Goal: Find specific page/section: Find specific page/section

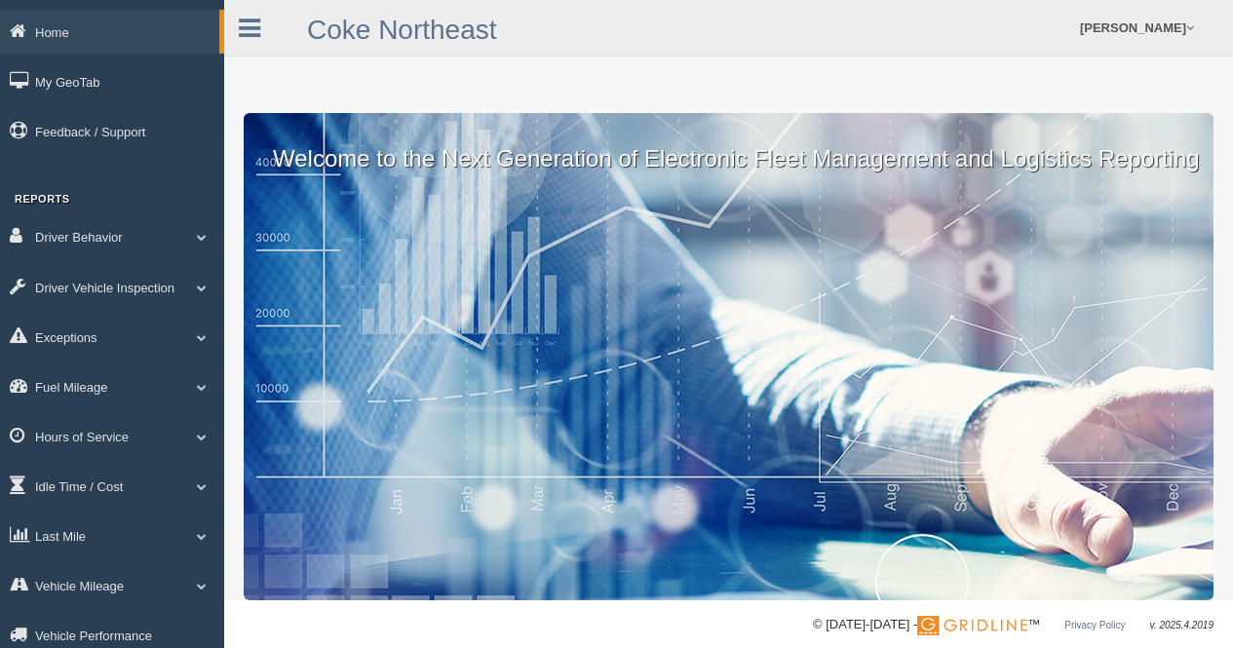
scroll to position [53, 0]
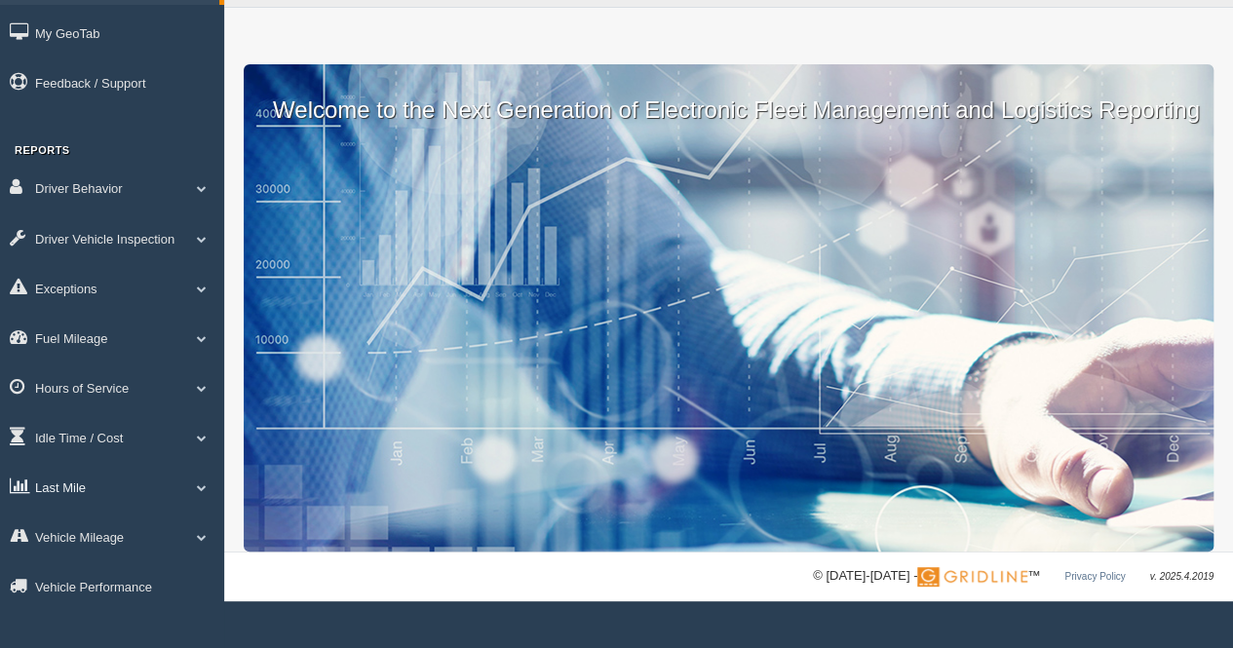
click at [60, 485] on link "Last Mile" at bounding box center [112, 487] width 224 height 44
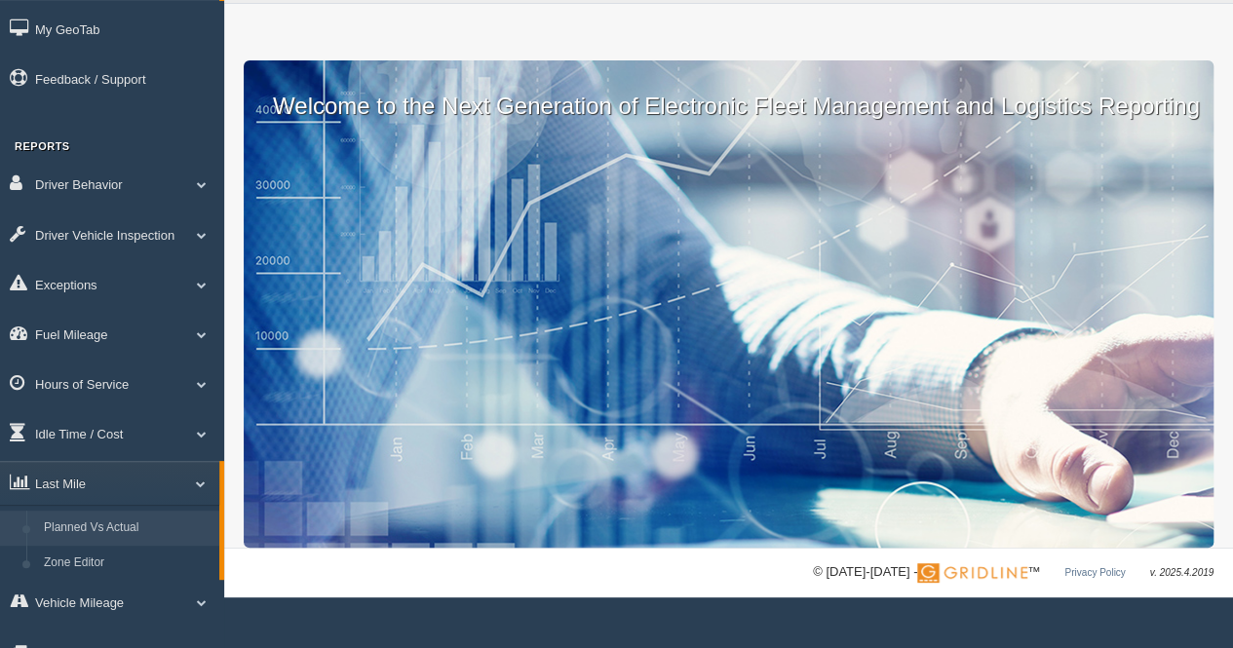
click at [106, 534] on link "Planned Vs Actual" at bounding box center [127, 528] width 184 height 35
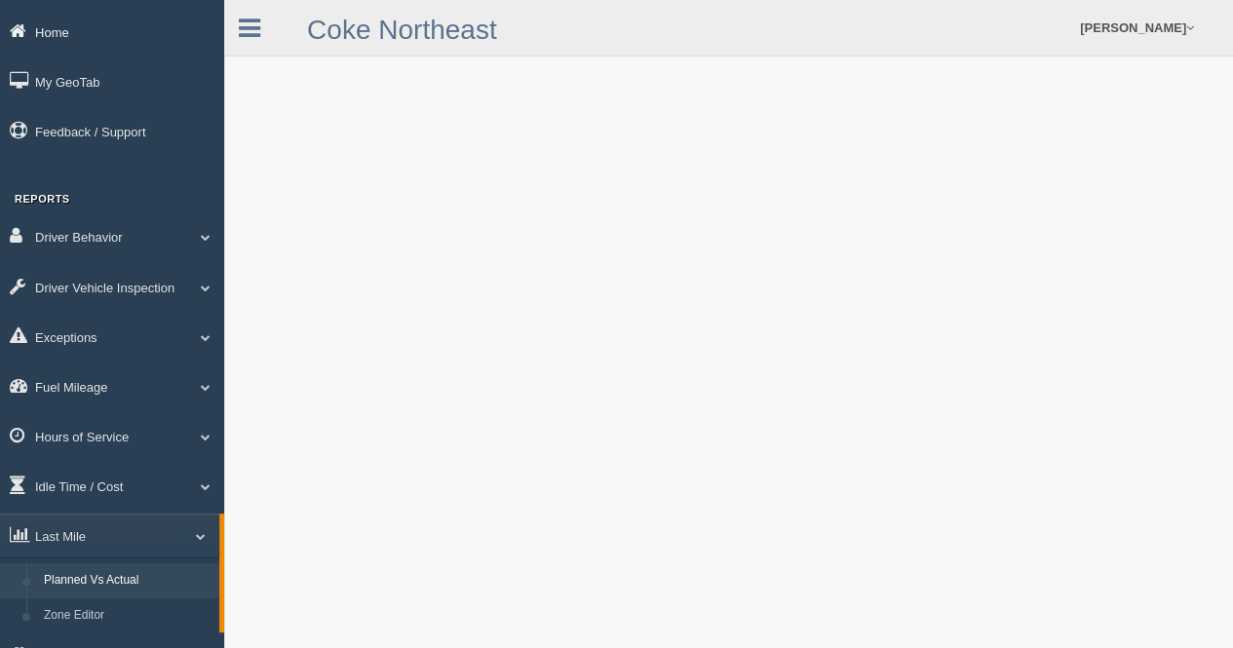
click at [63, 35] on link "Home" at bounding box center [112, 32] width 224 height 44
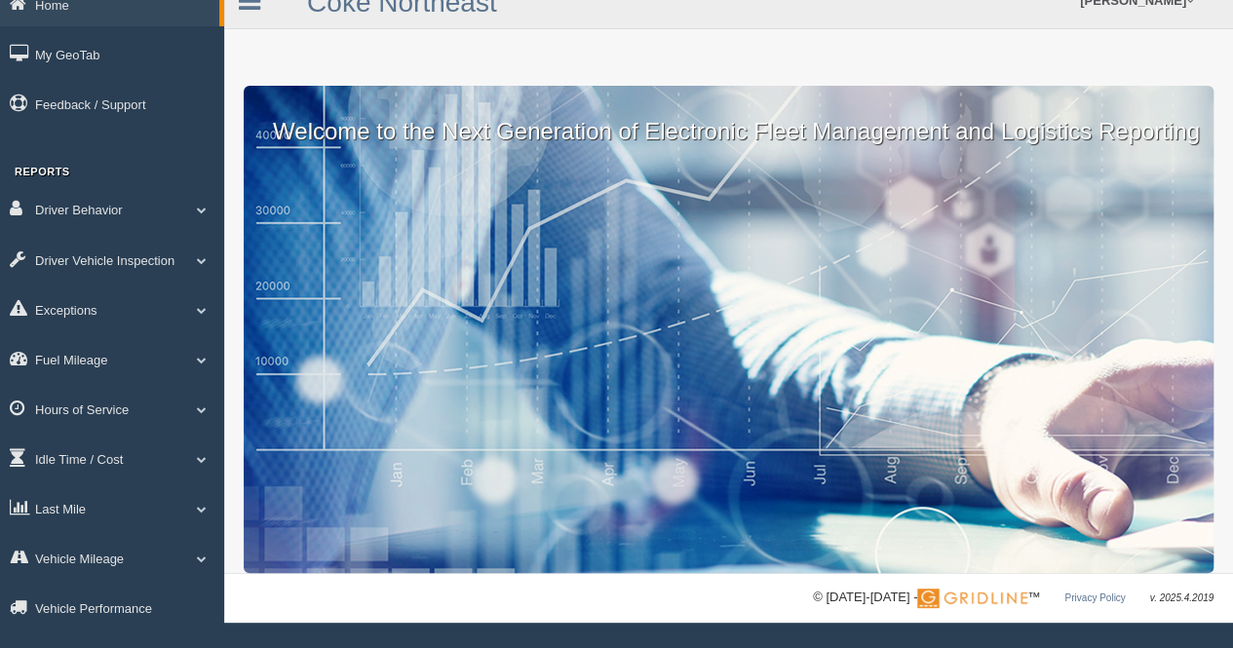
scroll to position [53, 0]
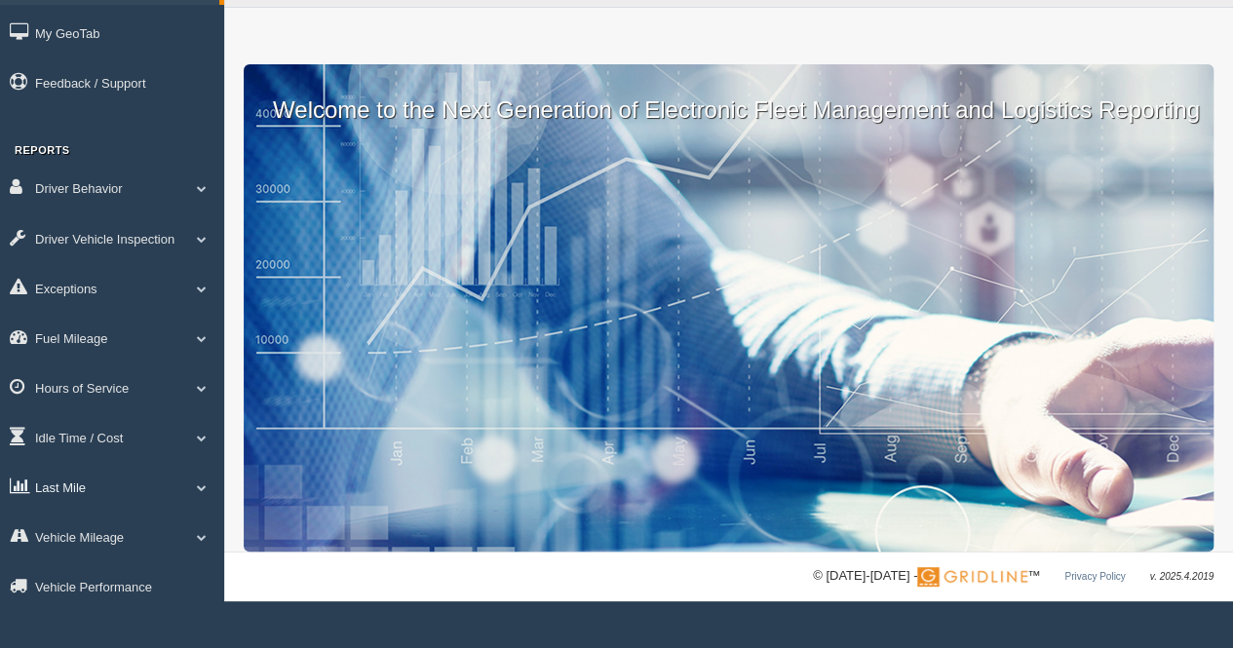
click at [54, 481] on link "Last Mile" at bounding box center [112, 487] width 224 height 44
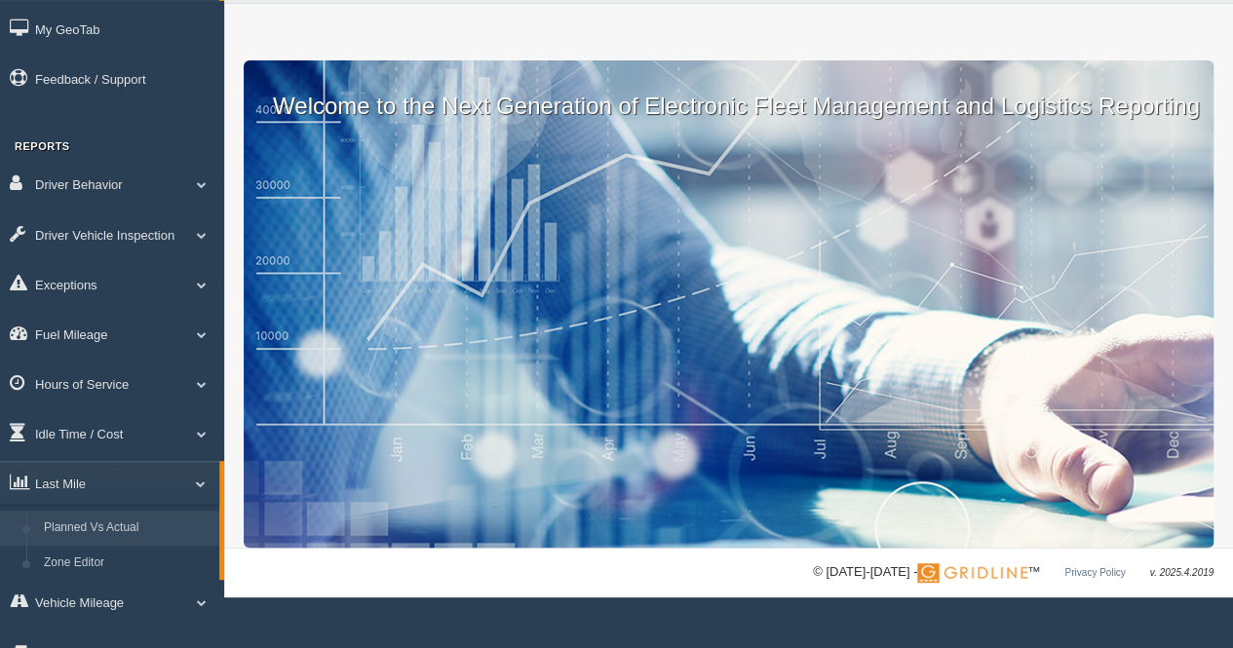
click at [92, 541] on link "Planned Vs Actual" at bounding box center [127, 528] width 184 height 35
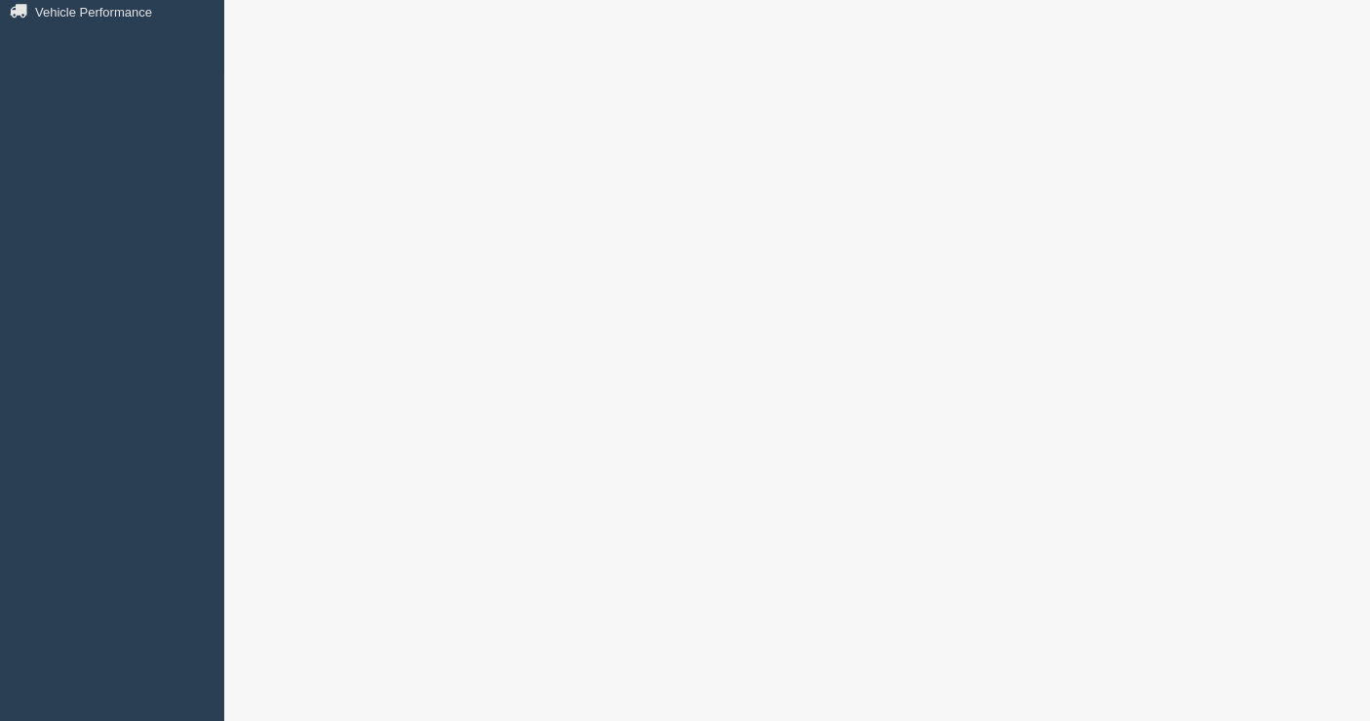
scroll to position [544, 0]
